Goal: Find specific page/section: Find specific page/section

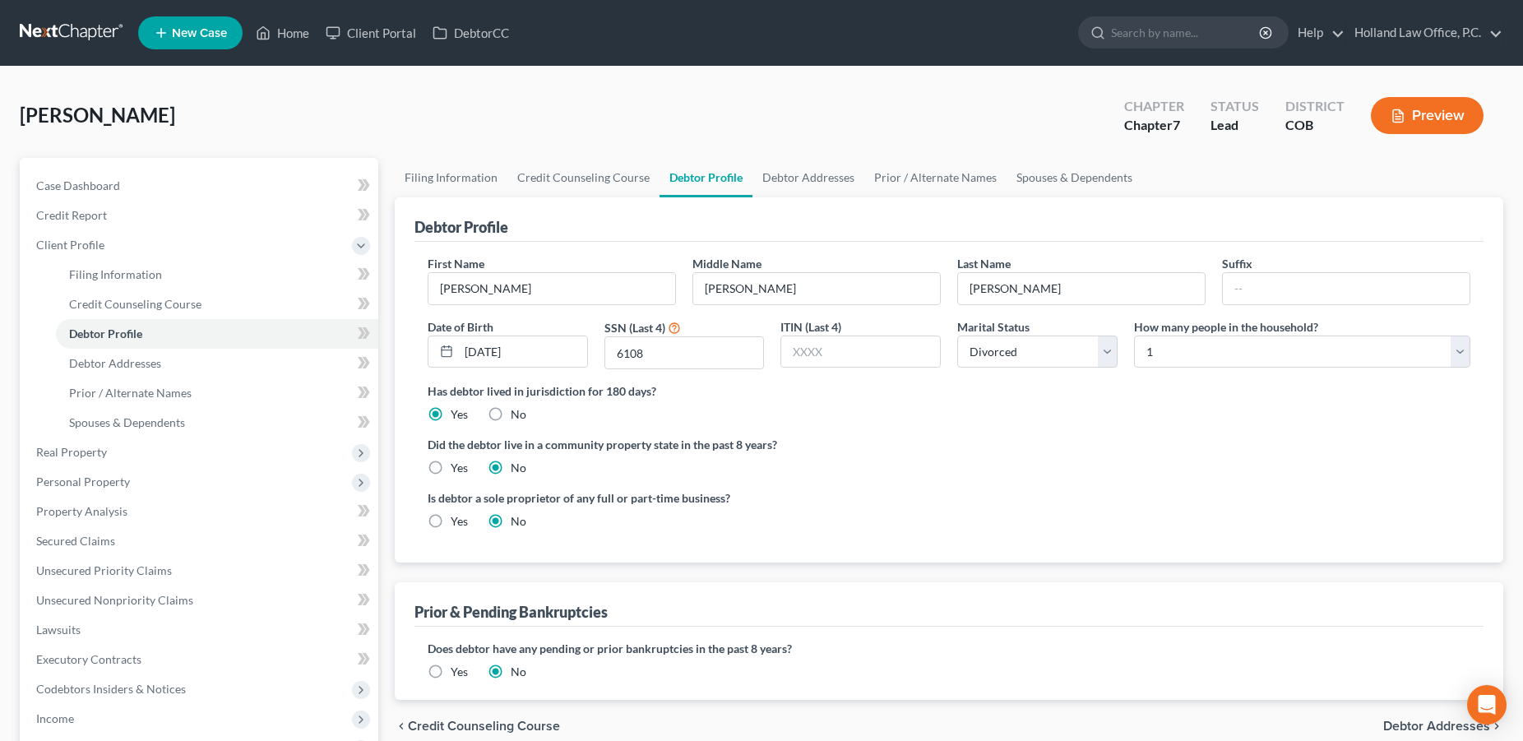
select select "3"
select select "0"
click at [298, 34] on link "Home" at bounding box center [282, 33] width 70 height 30
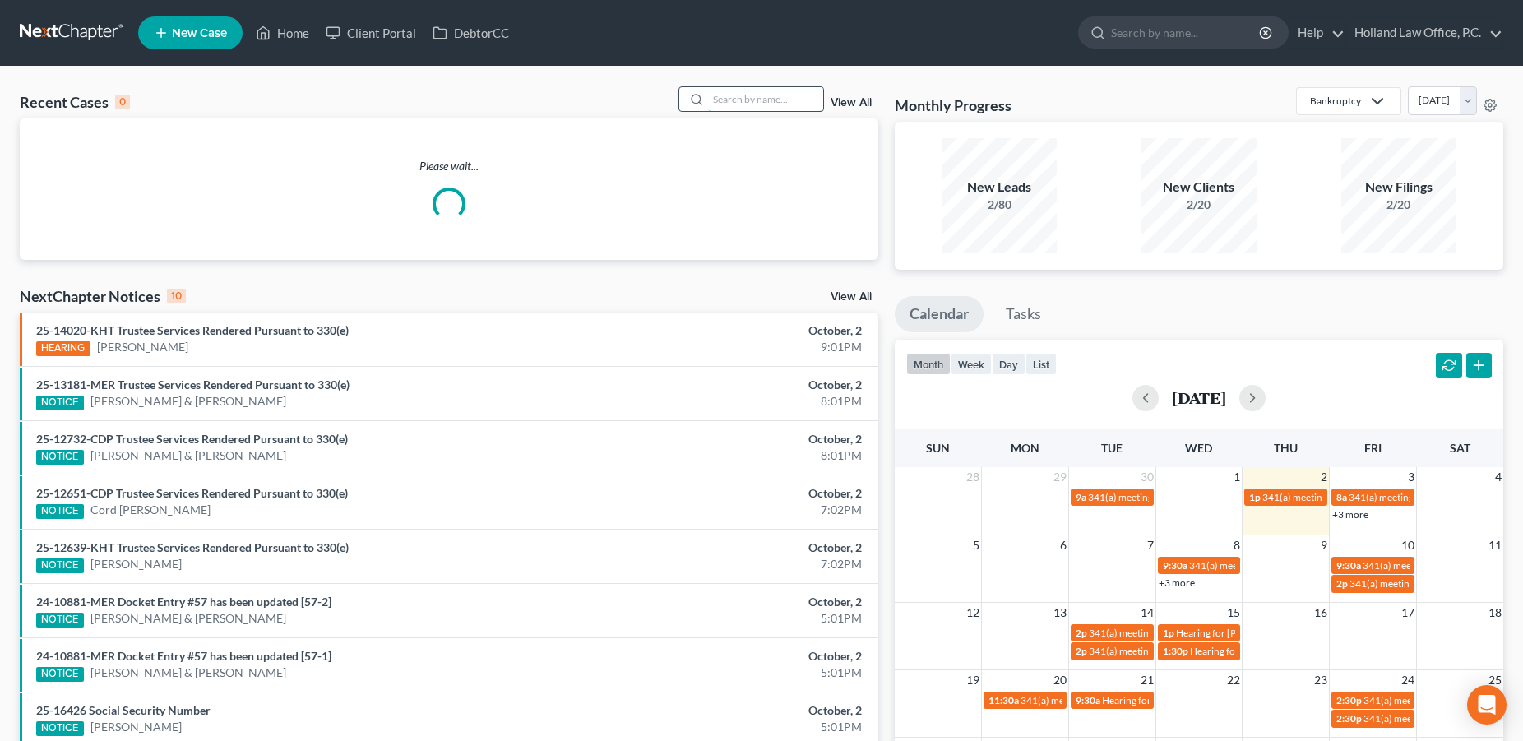
click at [737, 103] on input "search" at bounding box center [765, 99] width 115 height 24
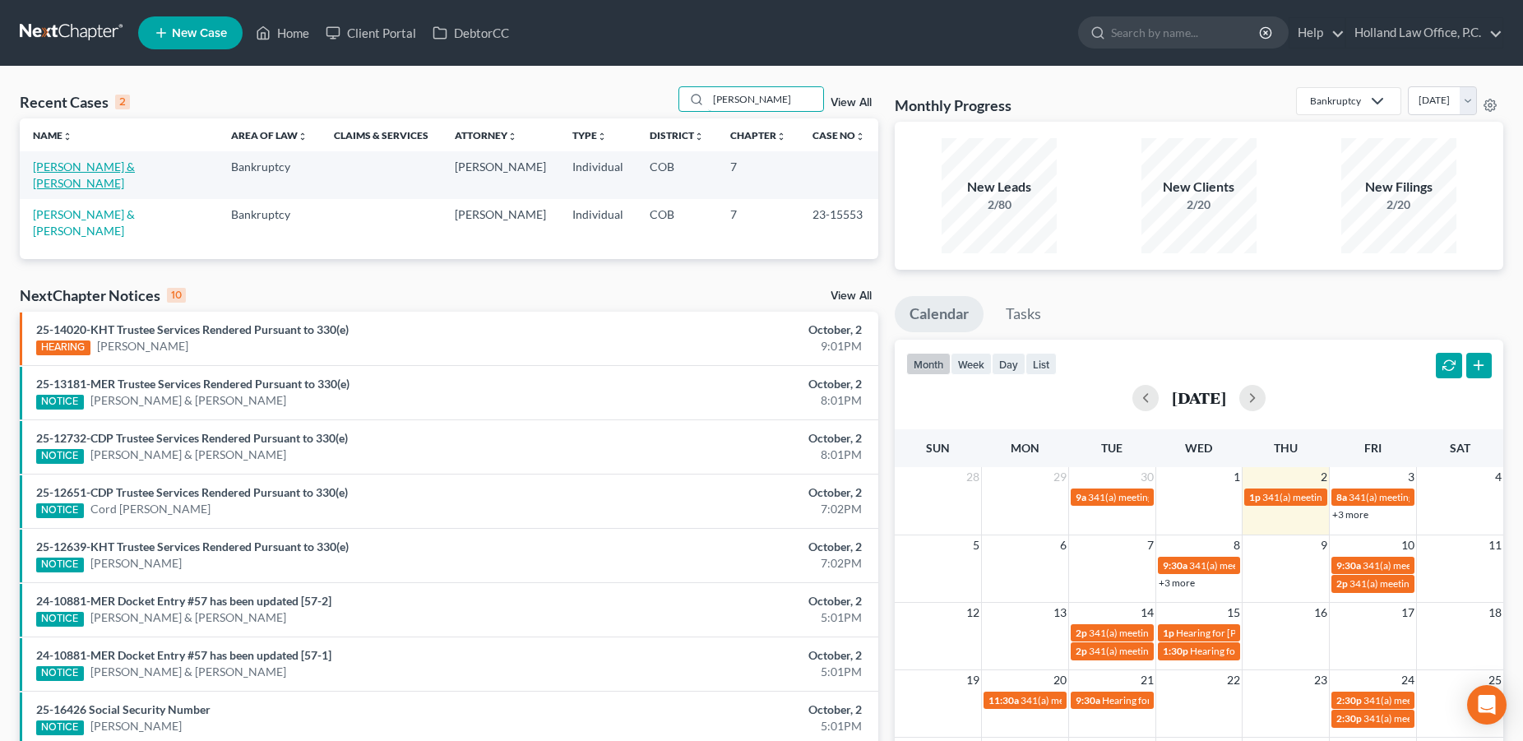
type input "[PERSON_NAME]"
click at [113, 169] on link "[PERSON_NAME] & [PERSON_NAME]" at bounding box center [84, 175] width 102 height 30
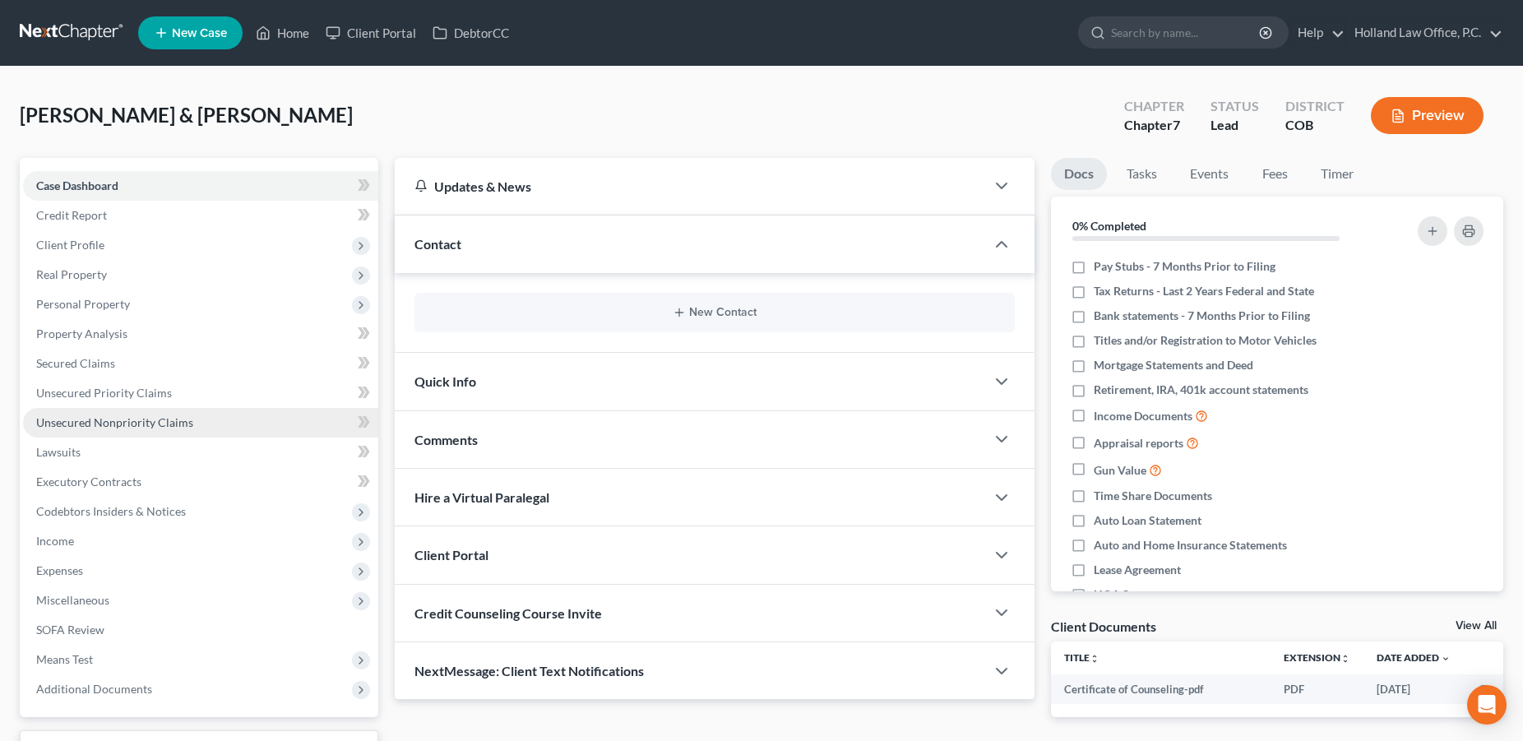
click at [135, 428] on span "Unsecured Nonpriority Claims" at bounding box center [114, 422] width 157 height 14
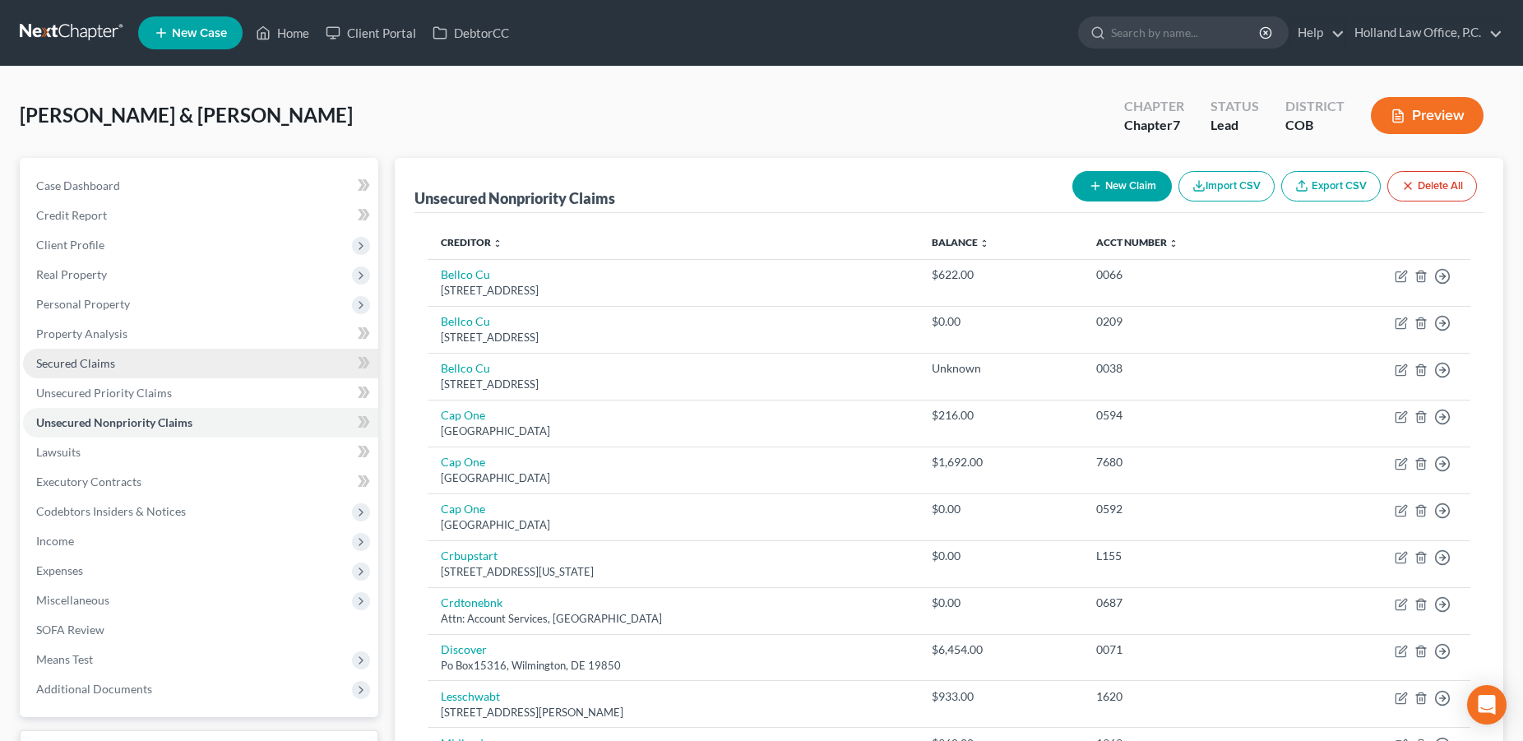
click at [92, 366] on span "Secured Claims" at bounding box center [75, 363] width 79 height 14
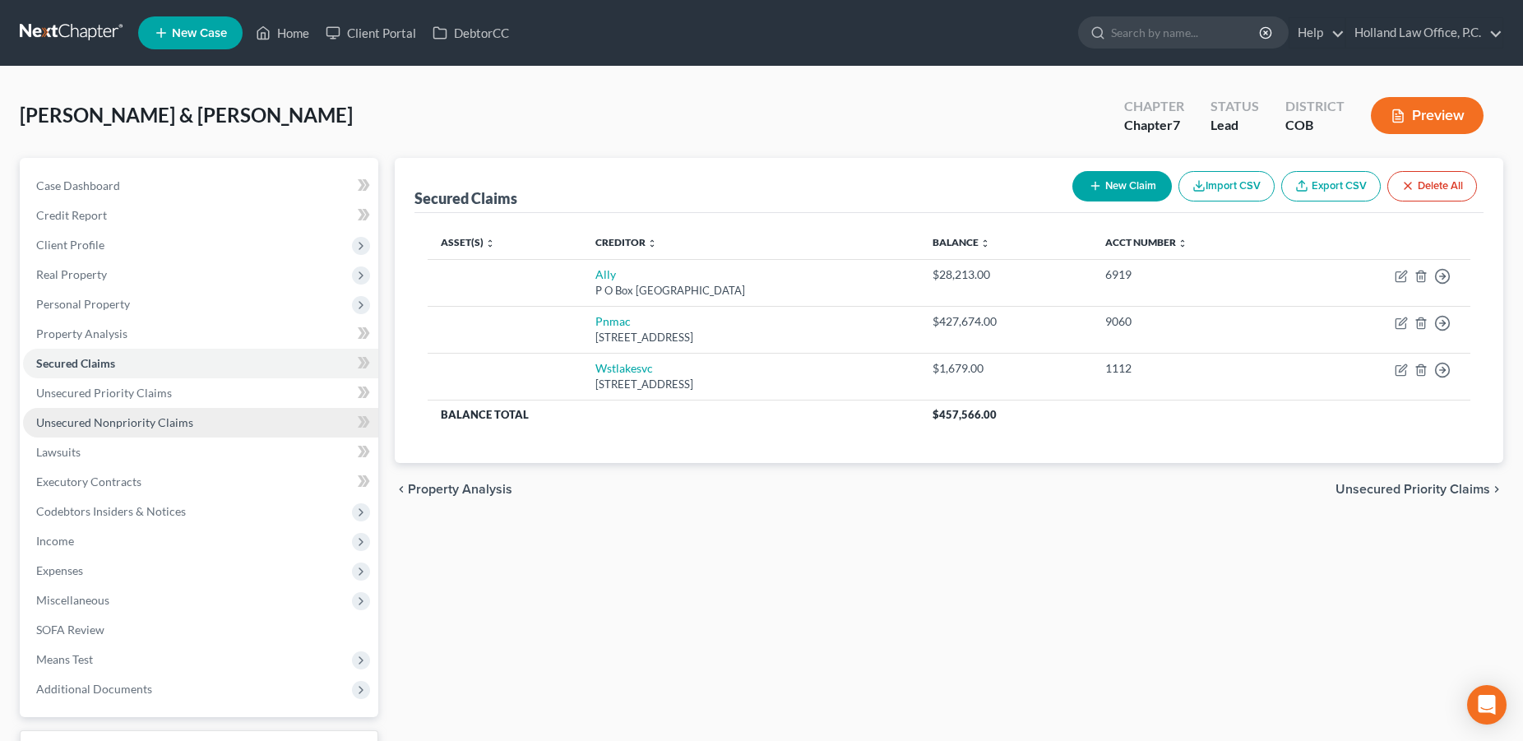
click at [142, 422] on span "Unsecured Nonpriority Claims" at bounding box center [114, 422] width 157 height 14
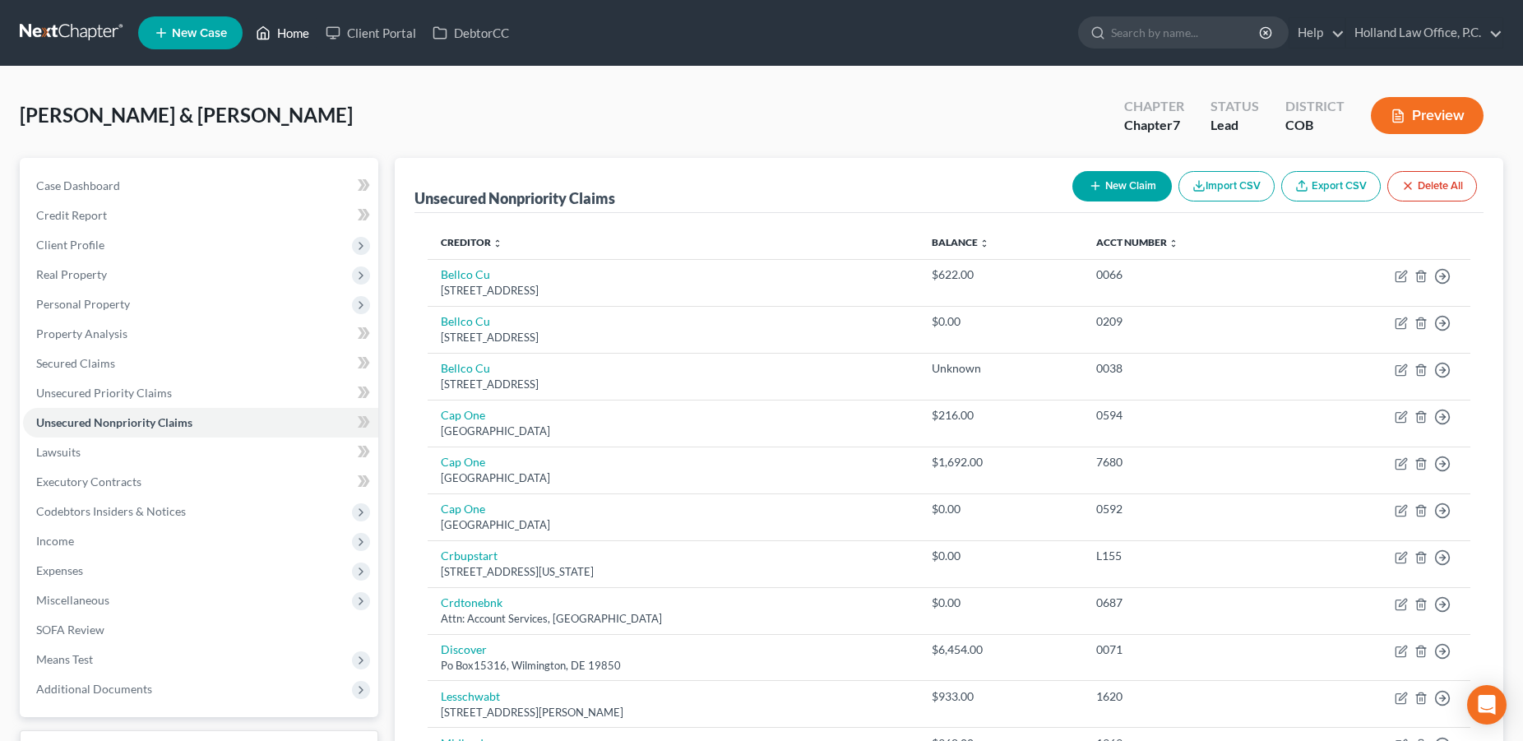
click at [284, 38] on link "Home" at bounding box center [282, 33] width 70 height 30
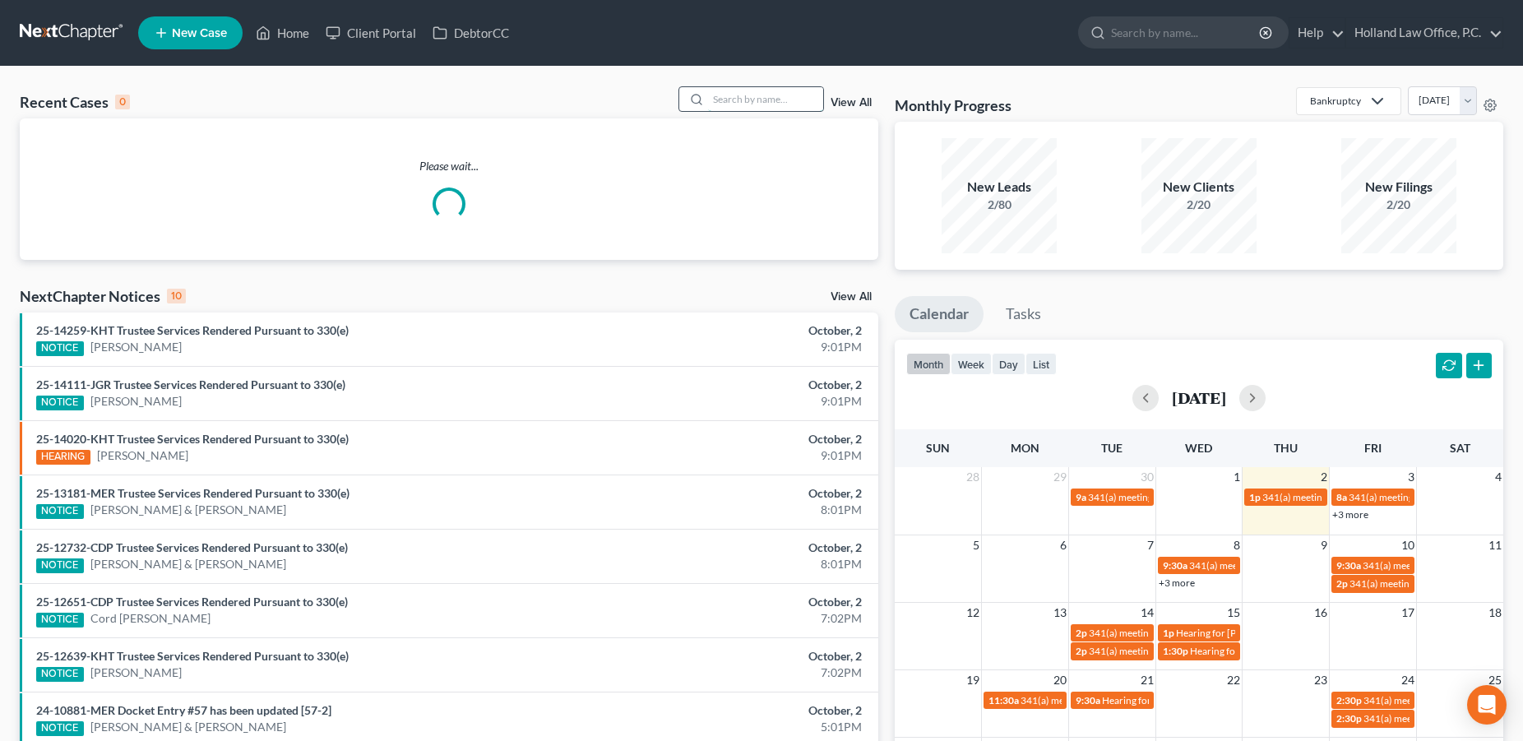
click at [708, 99] on input "search" at bounding box center [765, 99] width 115 height 24
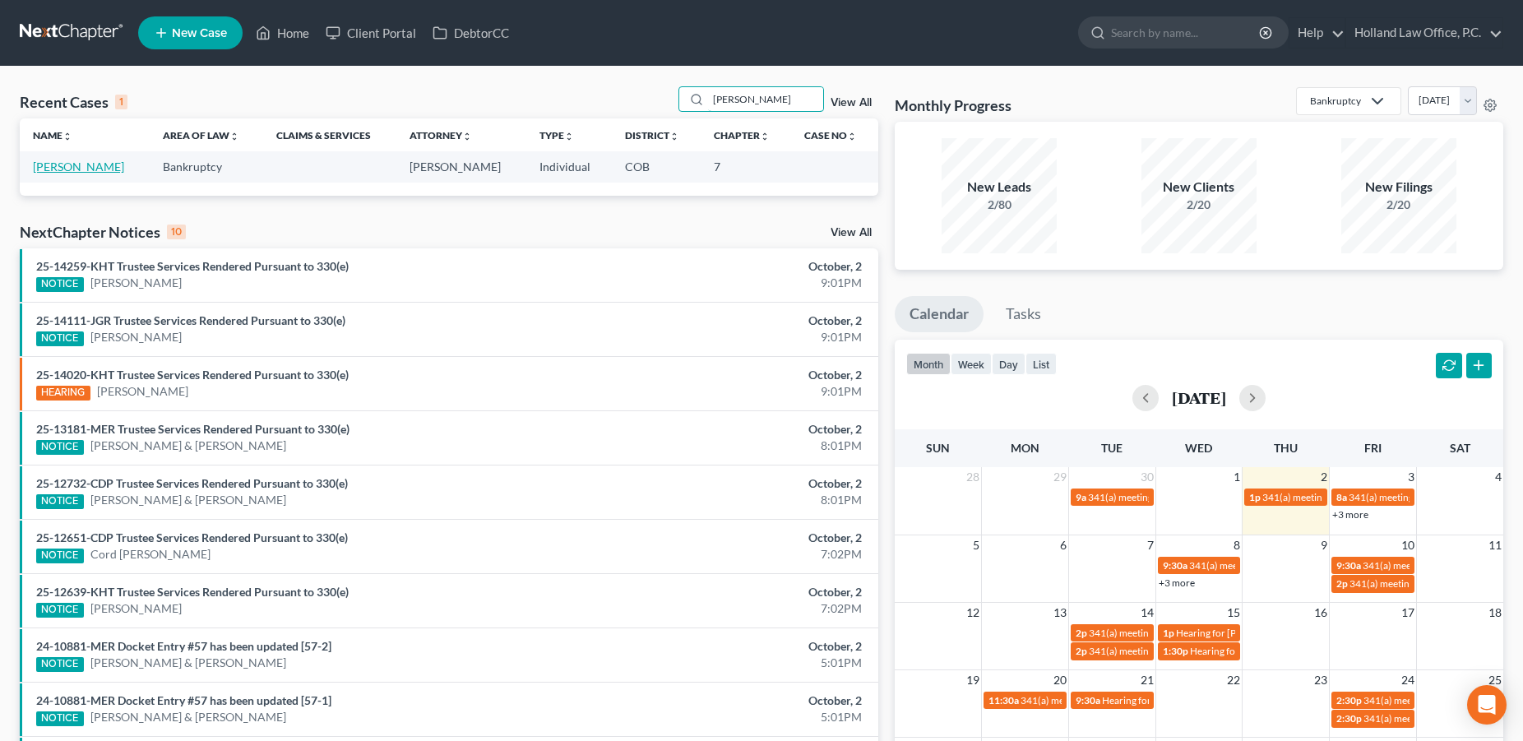
type input "[PERSON_NAME]"
click at [90, 168] on link "[PERSON_NAME]" at bounding box center [78, 167] width 91 height 14
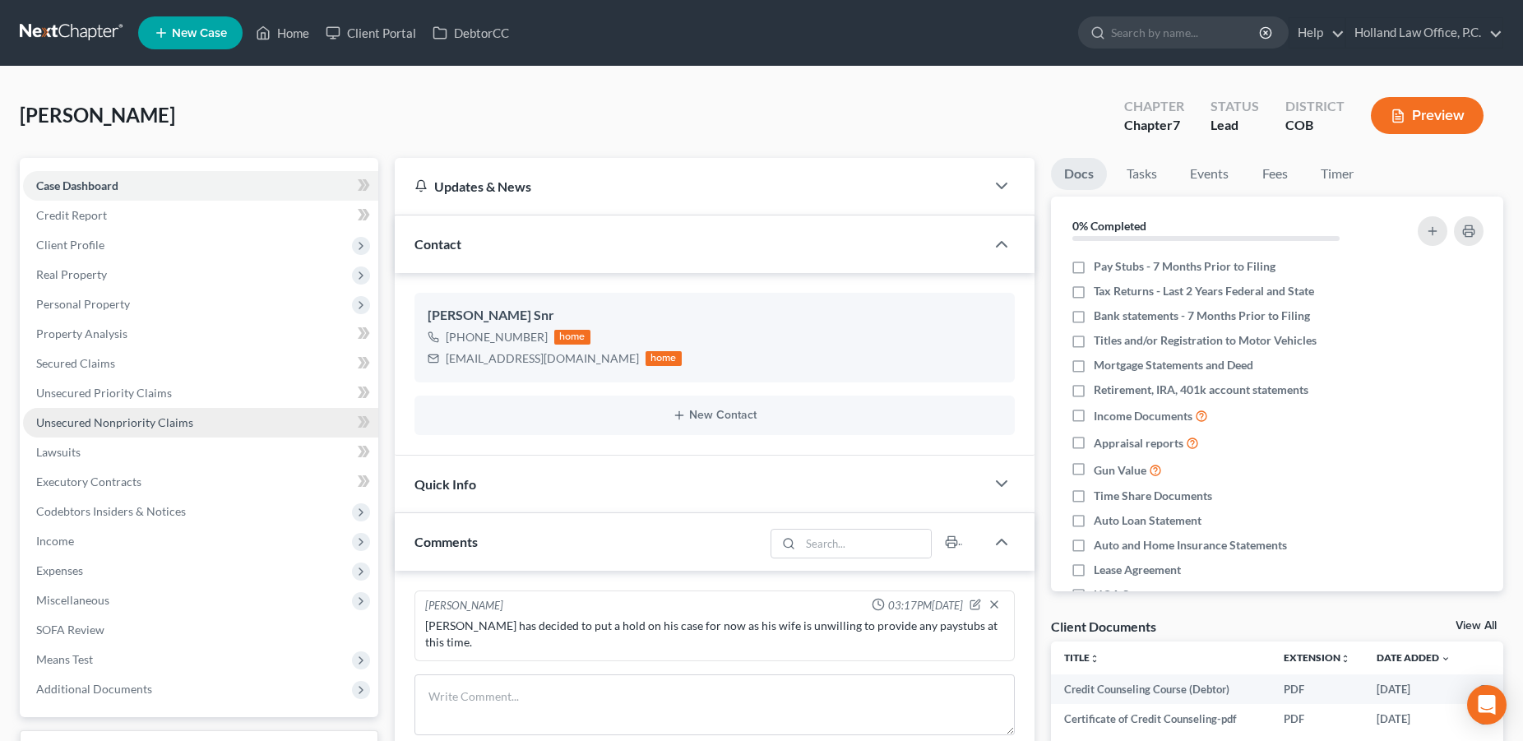
click at [139, 425] on span "Unsecured Nonpriority Claims" at bounding box center [114, 422] width 157 height 14
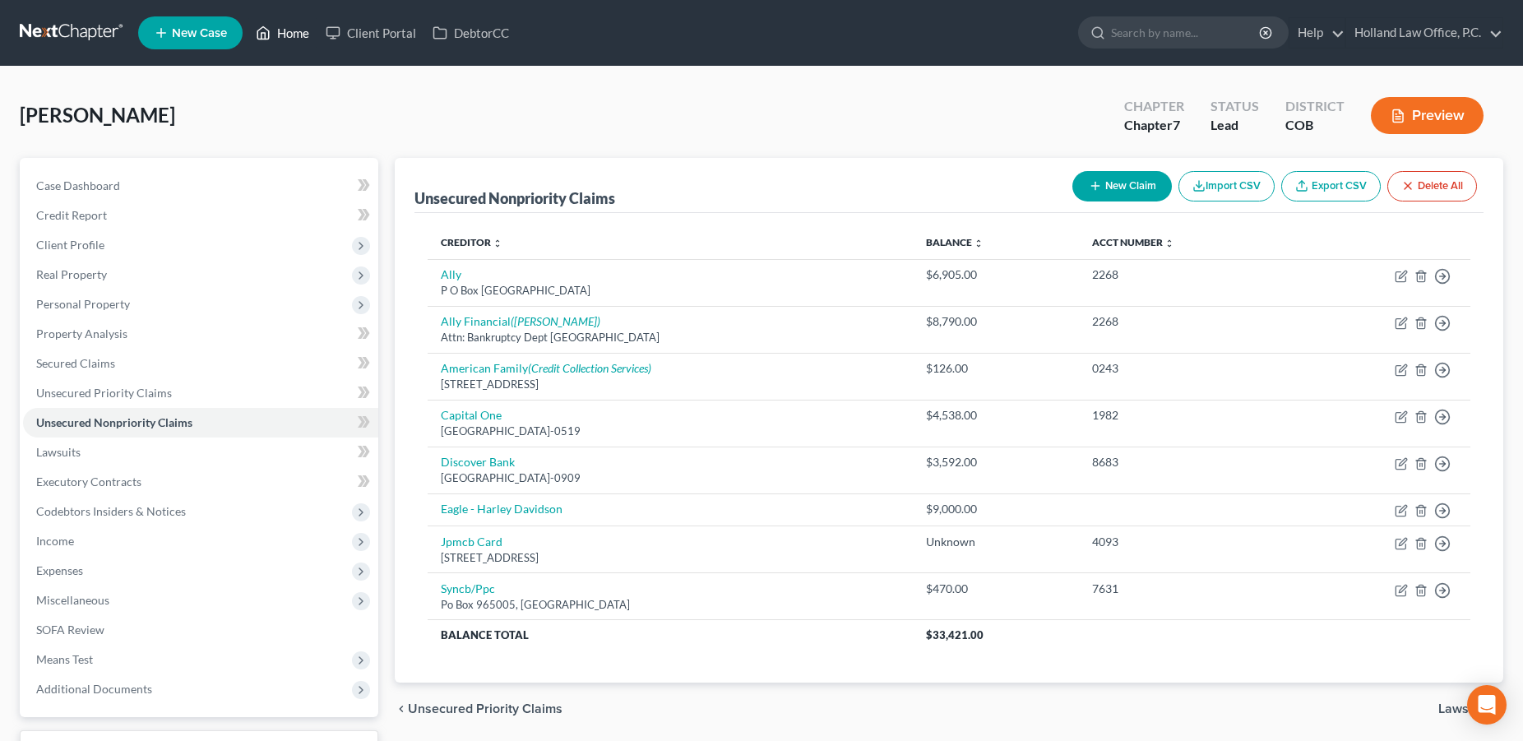
drag, startPoint x: 286, startPoint y: 29, endPoint x: 548, endPoint y: 48, distance: 263.0
click at [287, 29] on link "Home" at bounding box center [282, 33] width 70 height 30
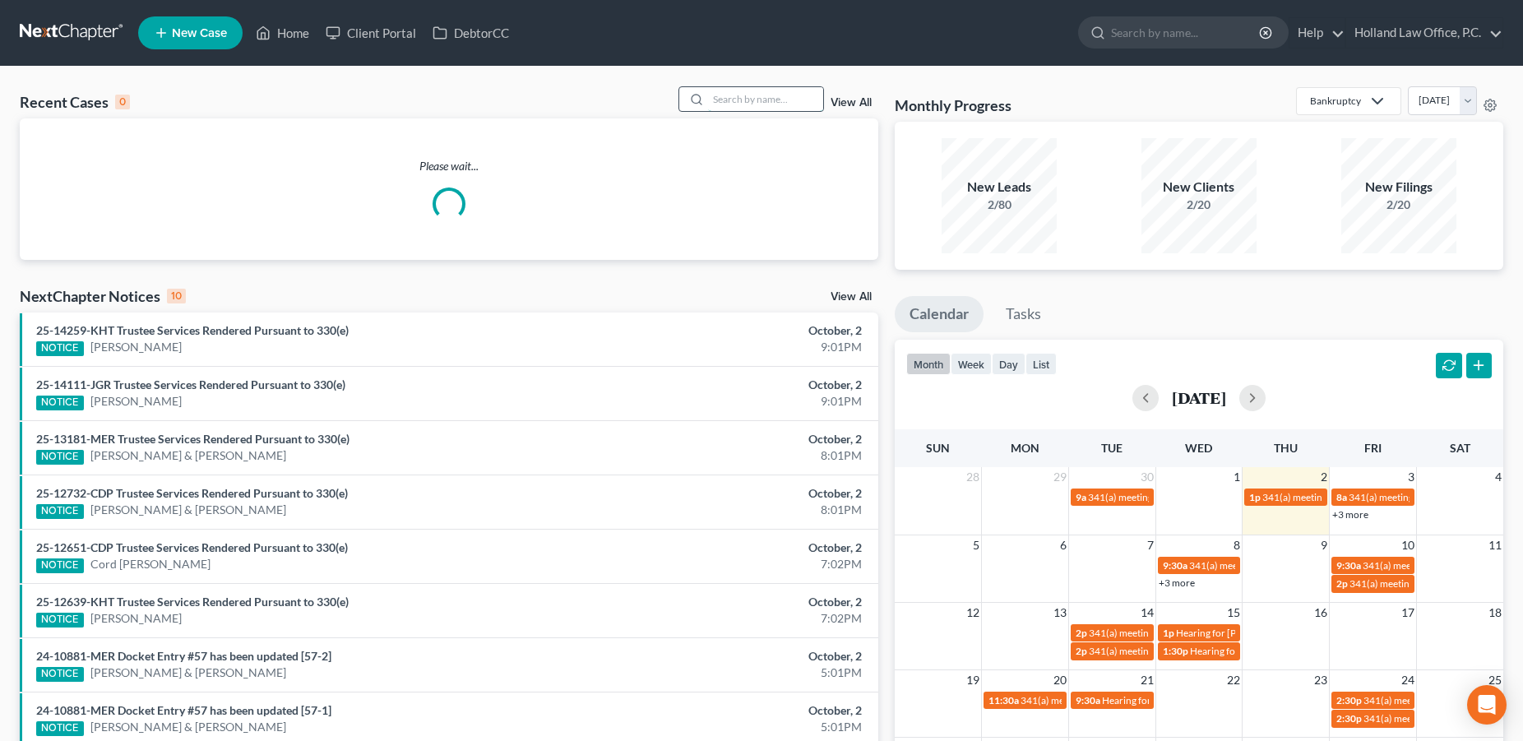
click at [740, 96] on input "search" at bounding box center [765, 99] width 115 height 24
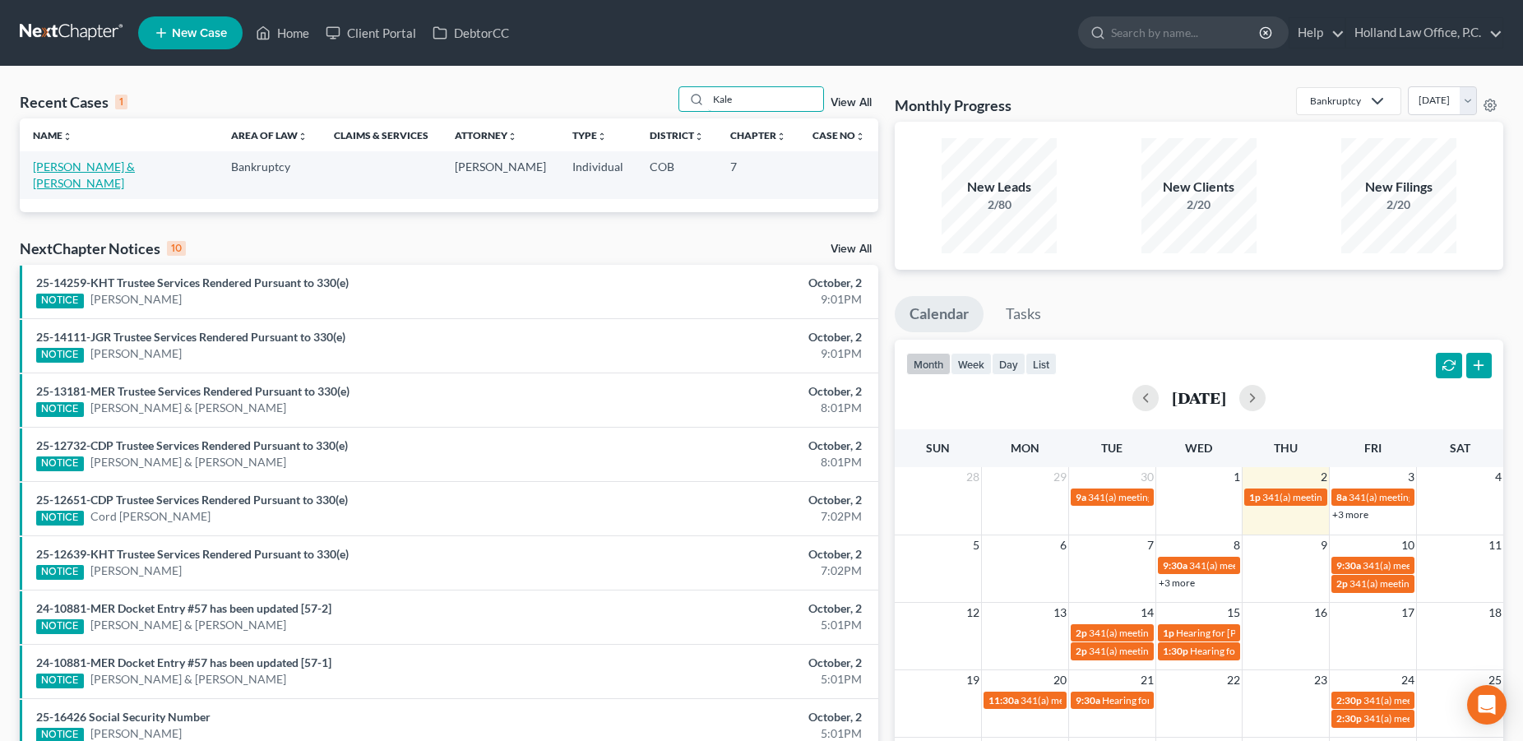
type input "Kale"
click at [111, 164] on link "[PERSON_NAME] & [PERSON_NAME]" at bounding box center [84, 175] width 102 height 30
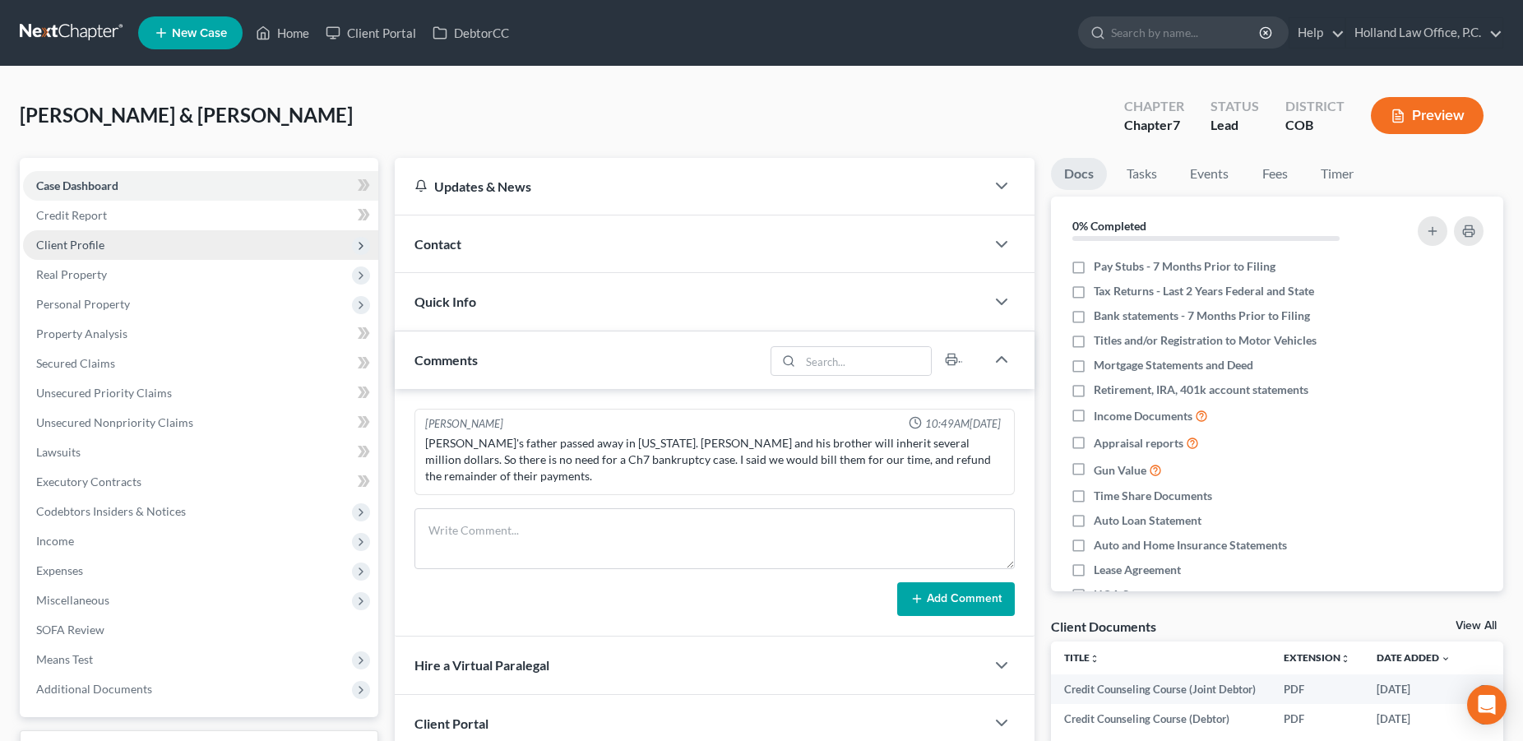
click at [83, 245] on span "Client Profile" at bounding box center [70, 245] width 68 height 14
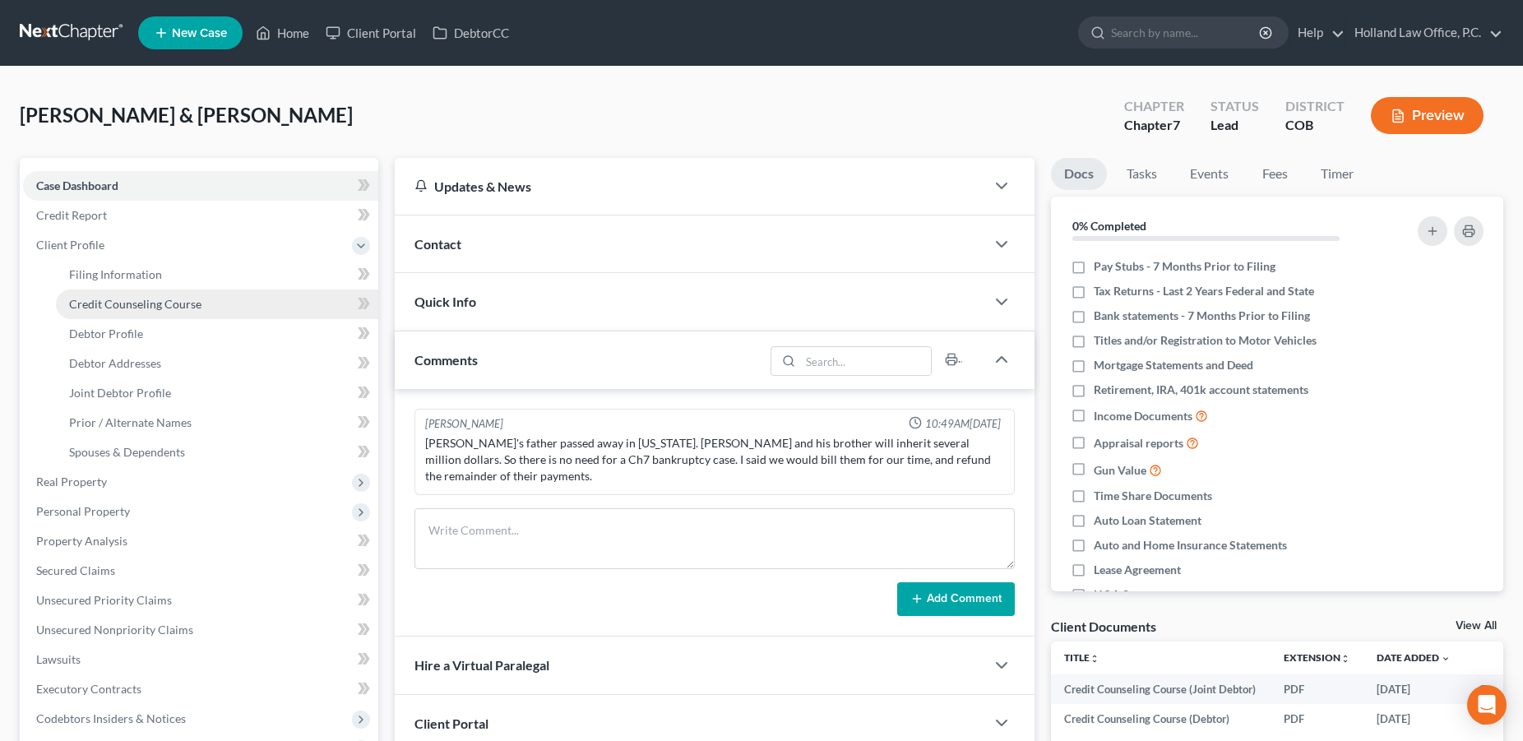
click at [82, 299] on span "Credit Counseling Course" at bounding box center [135, 304] width 132 height 14
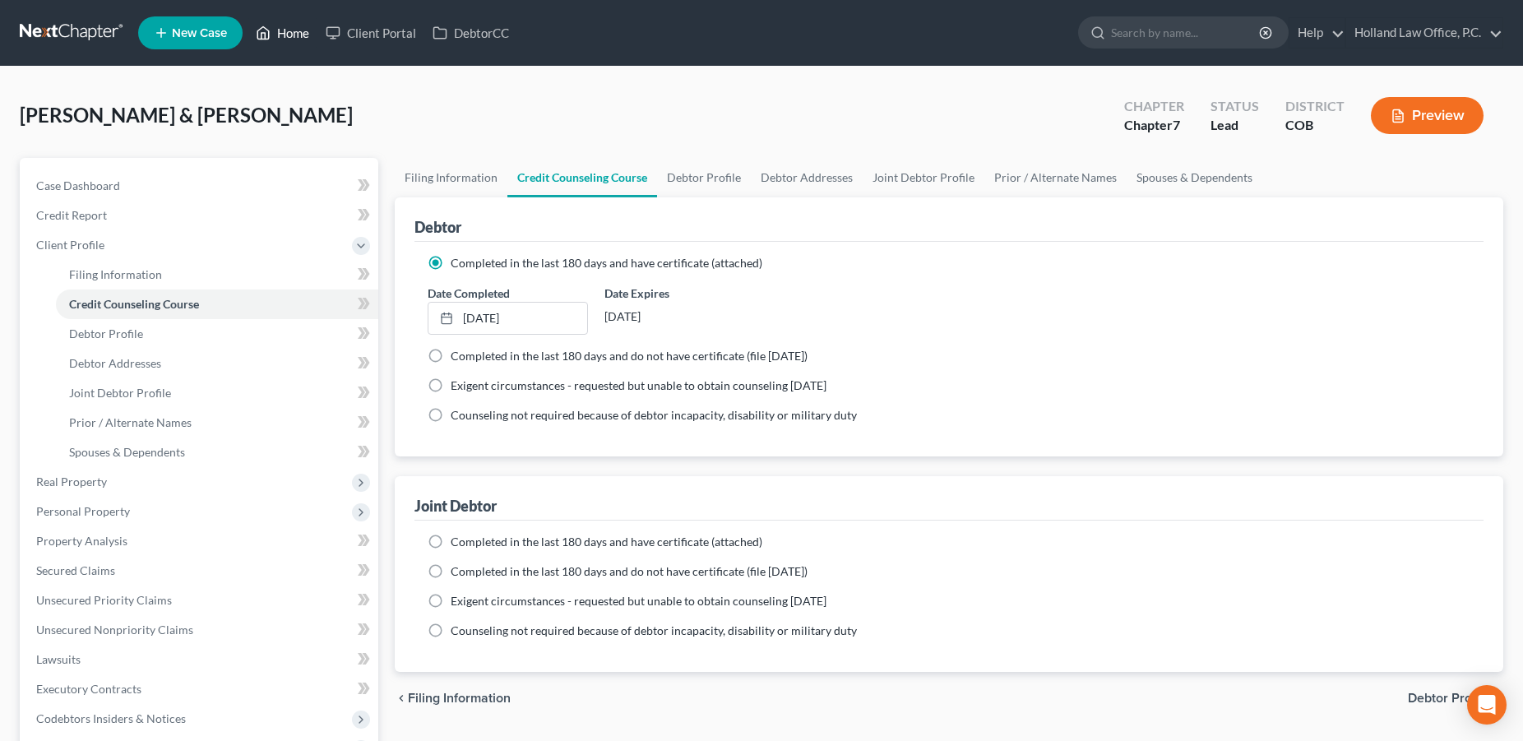
click at [300, 36] on link "Home" at bounding box center [282, 33] width 70 height 30
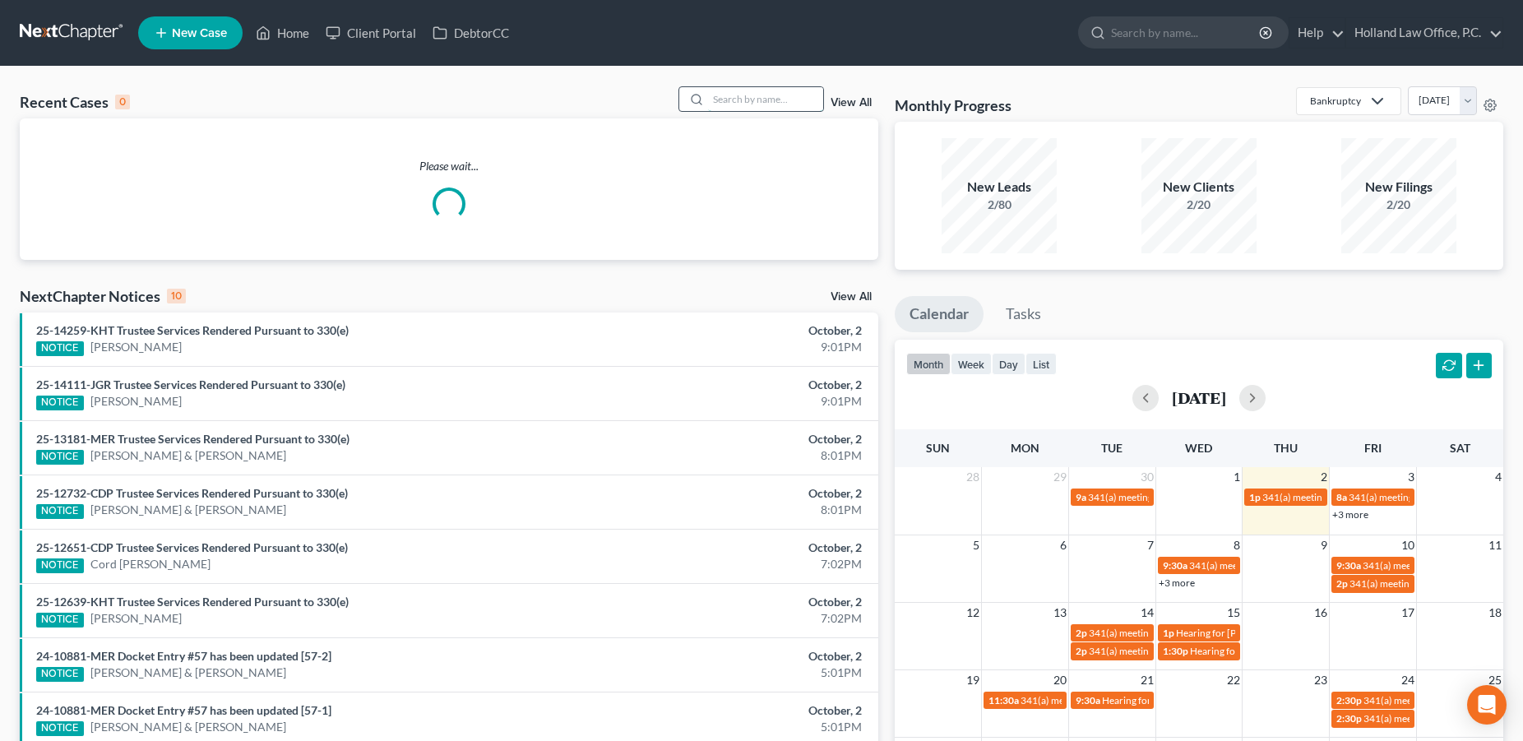
click at [785, 101] on input "search" at bounding box center [765, 99] width 115 height 24
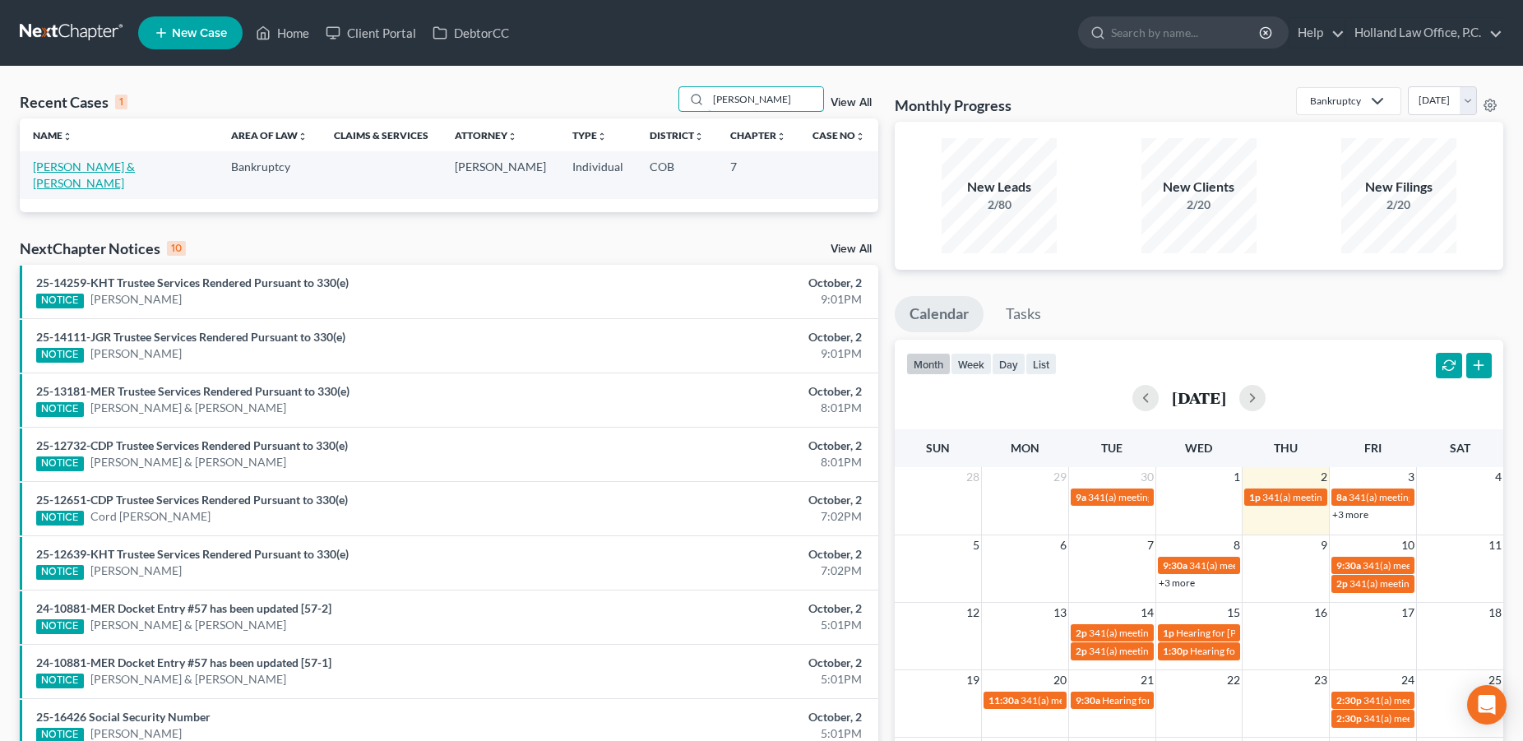
type input "[PERSON_NAME]"
click at [85, 166] on link "[PERSON_NAME] & [PERSON_NAME]" at bounding box center [84, 175] width 102 height 30
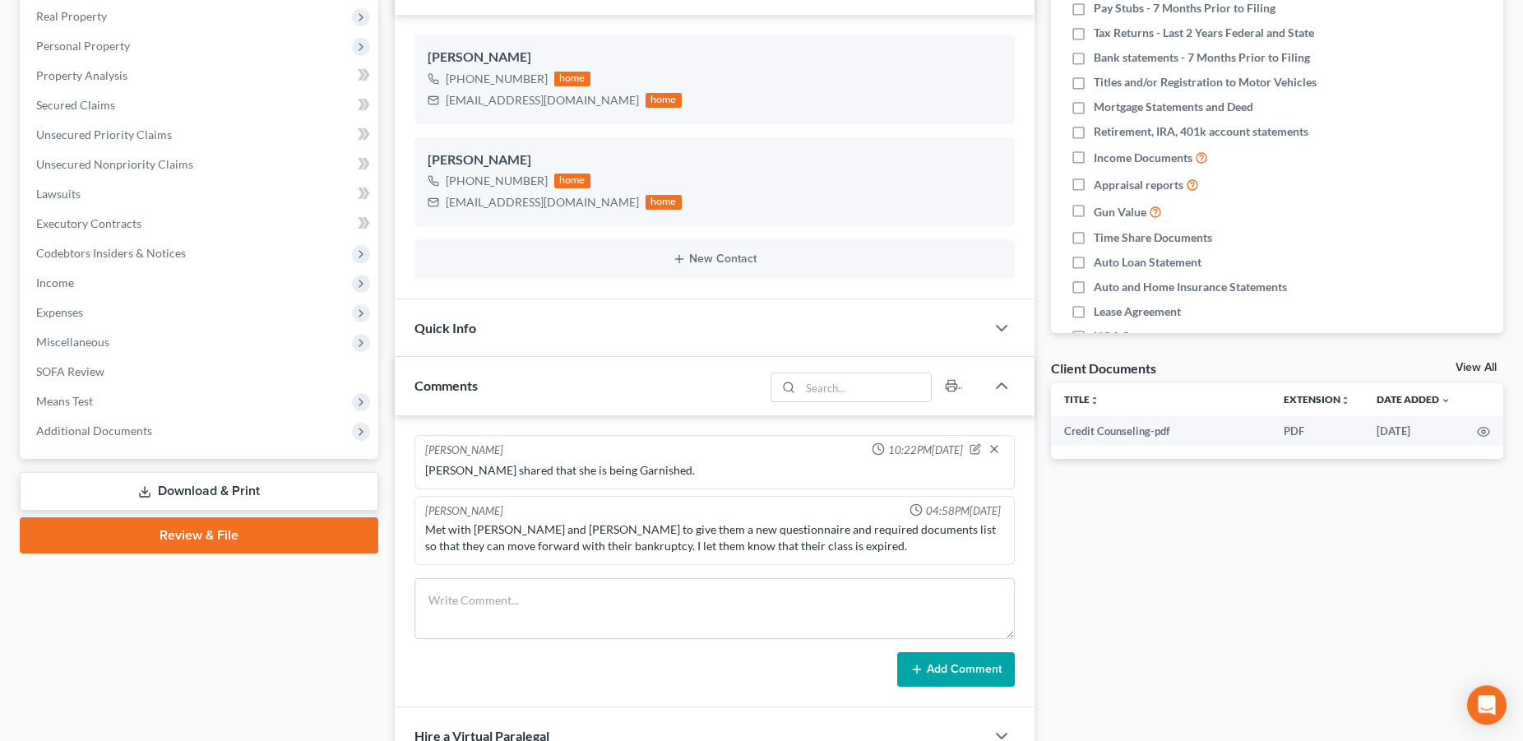
scroll to position [259, 0]
drag, startPoint x: 567, startPoint y: 530, endPoint x: 489, endPoint y: 529, distance: 78.1
click at [474, 530] on div "Met with [PERSON_NAME] and [PERSON_NAME] to give them a new questionnaire and r…" at bounding box center [714, 536] width 579 height 33
copy div "[PERSON_NAME] and [PERSON_NAME]"
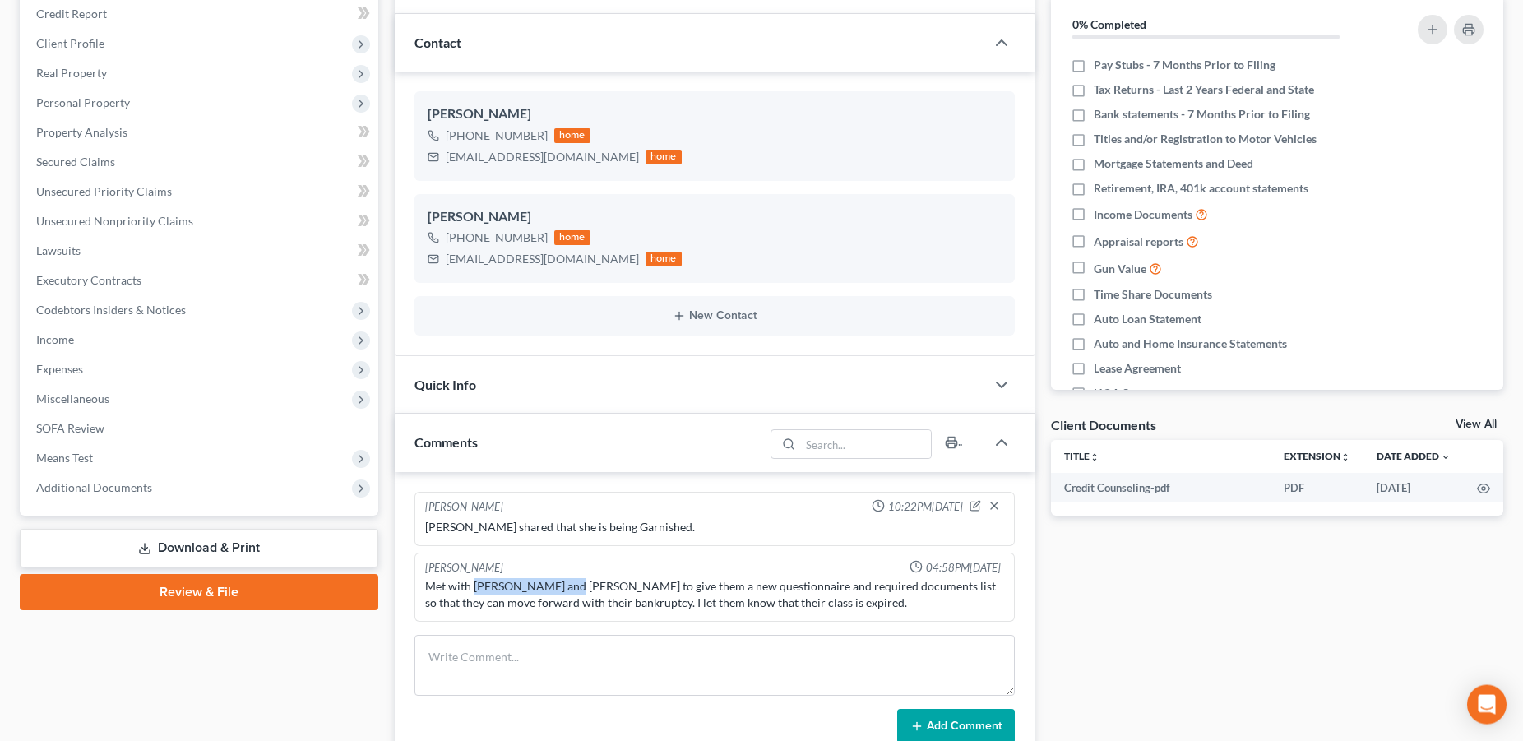
scroll to position [203, 0]
click at [562, 586] on div "Met with [PERSON_NAME] and [PERSON_NAME] to give them a new questionnaire and r…" at bounding box center [714, 592] width 579 height 33
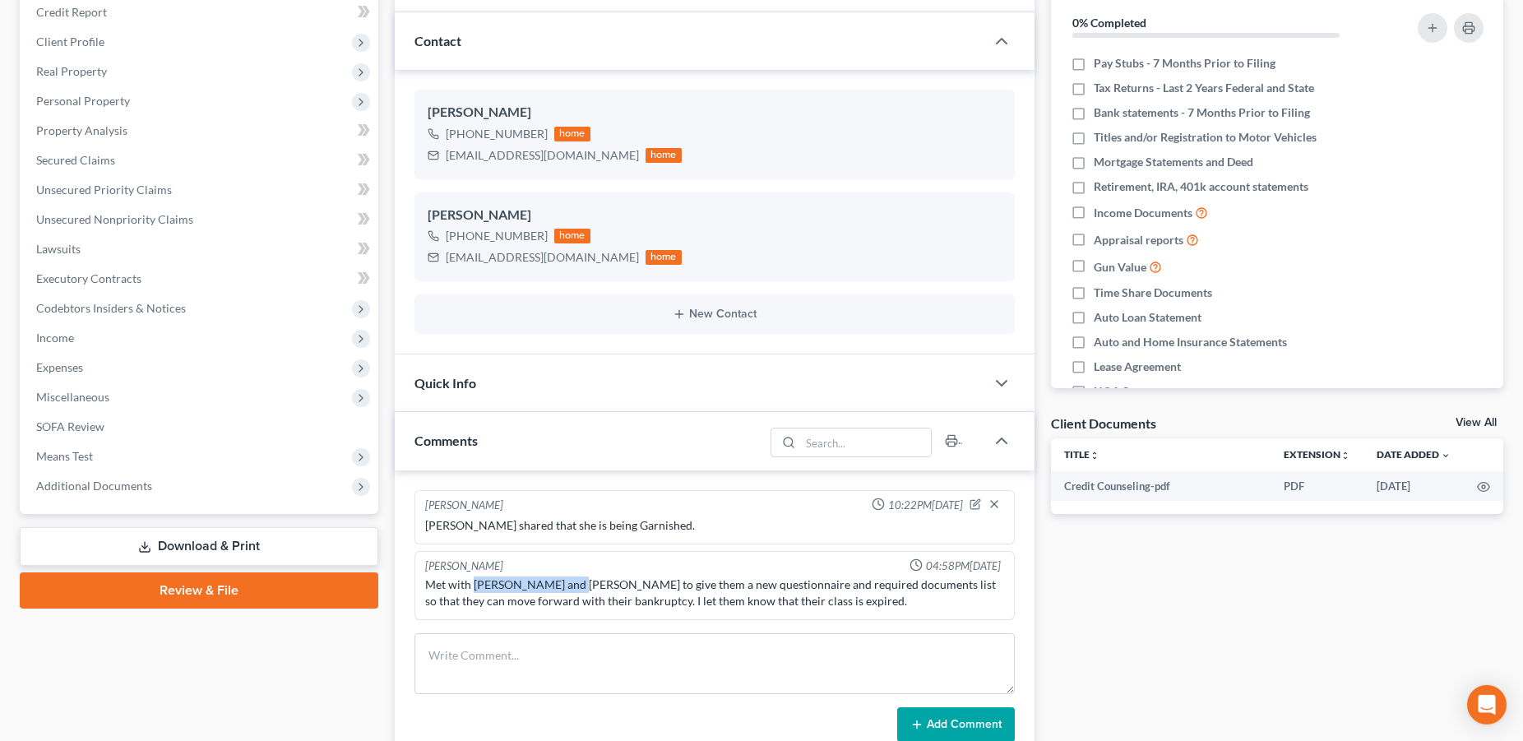
drag, startPoint x: 569, startPoint y: 585, endPoint x: 474, endPoint y: 582, distance: 94.6
click at [474, 582] on div "Met with [PERSON_NAME] and [PERSON_NAME] to give them a new questionnaire and r…" at bounding box center [714, 592] width 579 height 33
copy div "[PERSON_NAME] and [PERSON_NAME]"
